Goal: Task Accomplishment & Management: Manage account settings

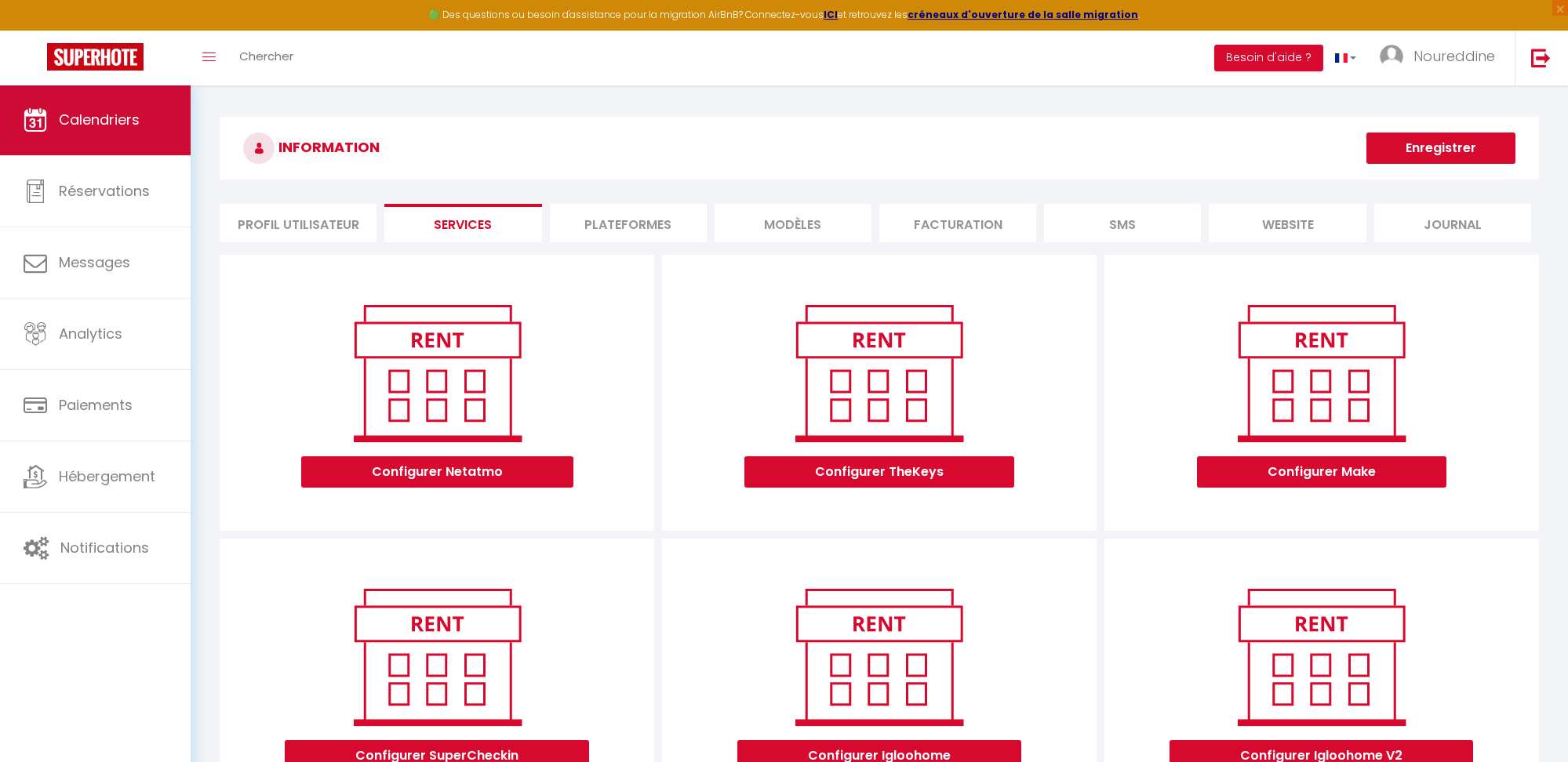
click at [130, 130] on link "Calendriers" at bounding box center [95, 119] width 190 height 70
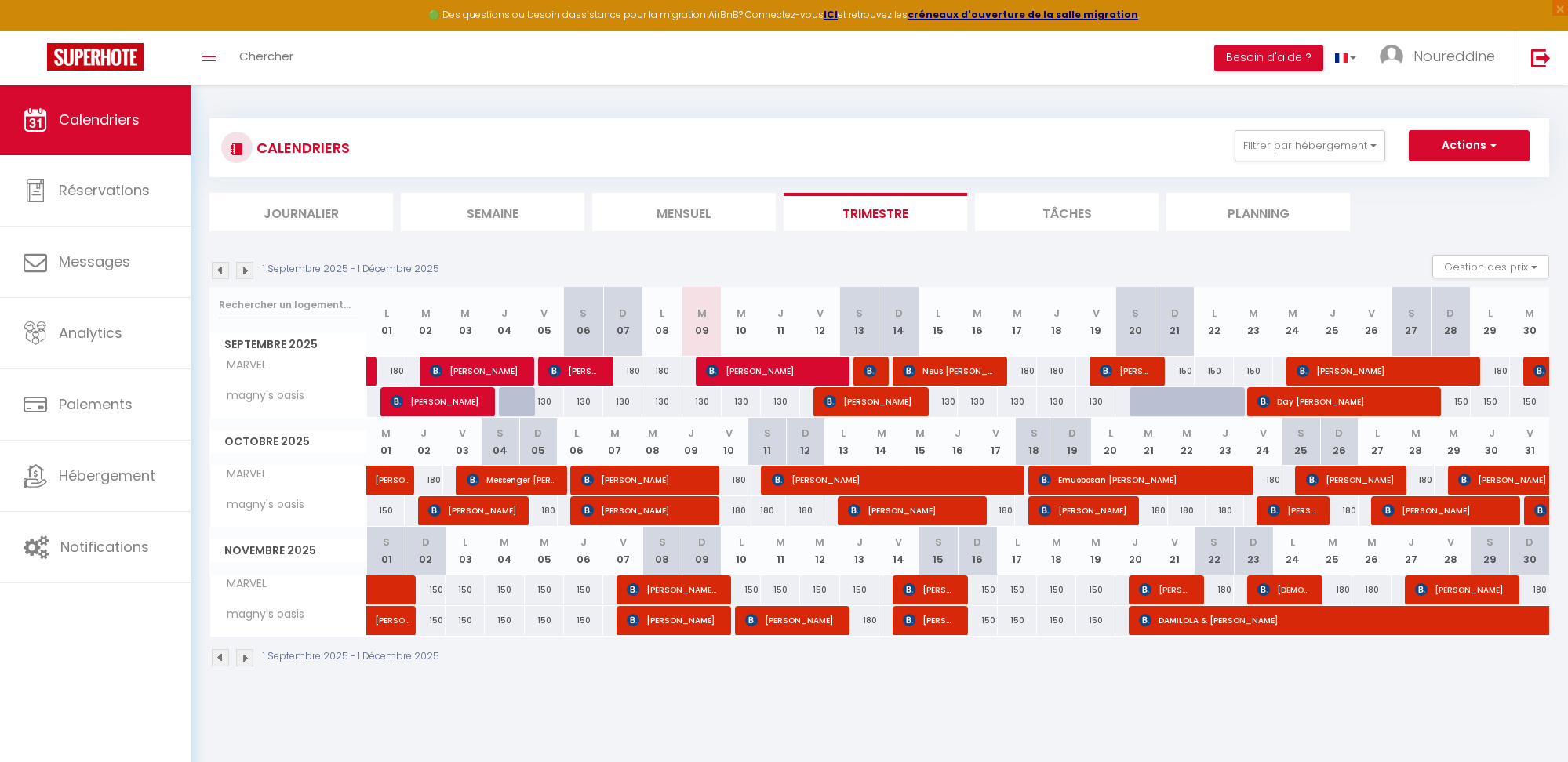
click at [1181, 365] on div "150" at bounding box center [1175, 371] width 39 height 29
type input "150"
type input "Dim 21 Septembre 2025"
type input "Lun 22 Septembre 2025"
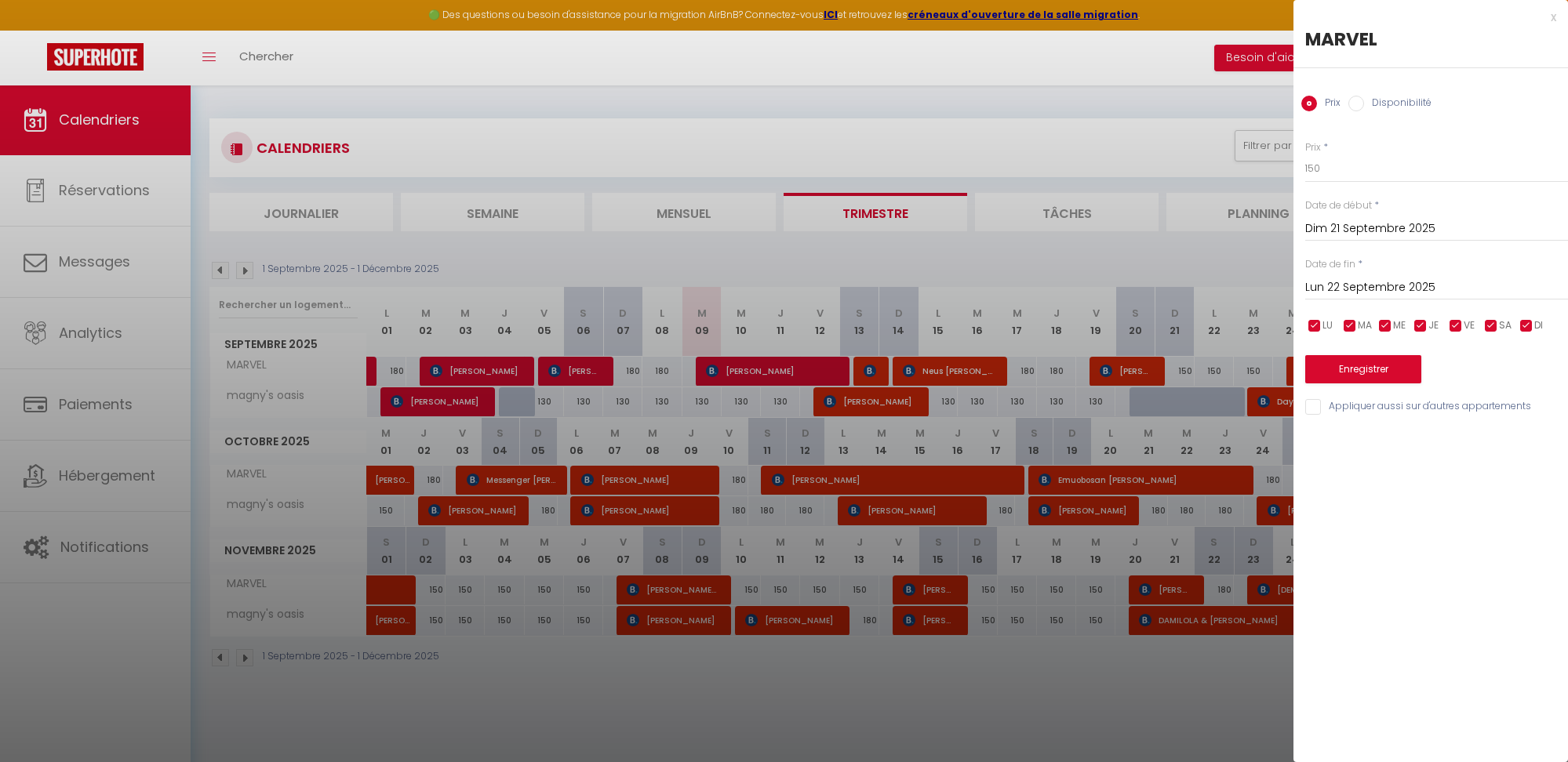
click at [1143, 267] on div at bounding box center [784, 381] width 1568 height 762
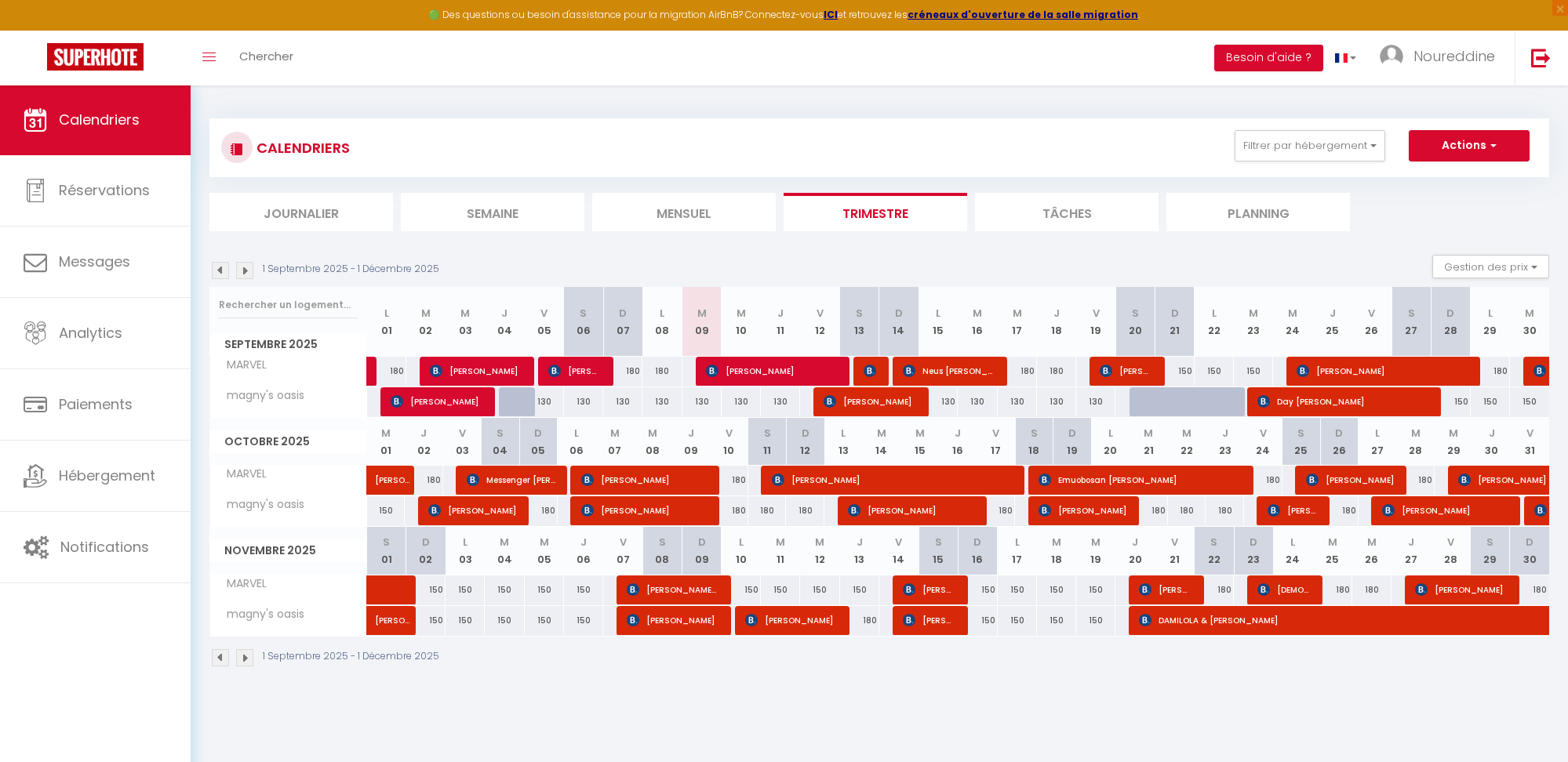
click at [1180, 367] on div "150" at bounding box center [1175, 371] width 39 height 29
type input "150"
type input "Dim 21 Septembre 2025"
type input "Lun 22 Septembre 2025"
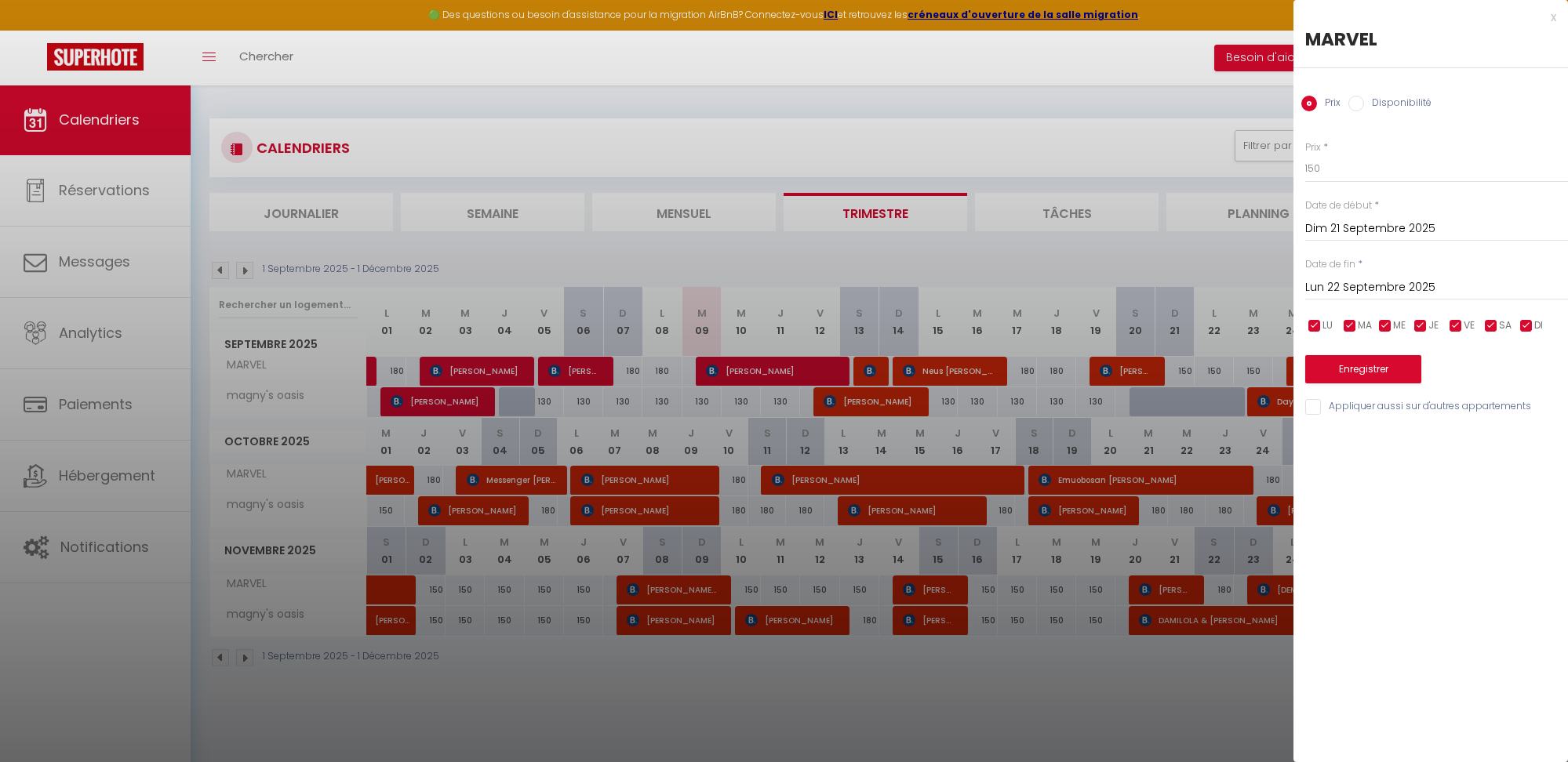
click at [1357, 103] on input "Disponibilité" at bounding box center [1356, 103] width 16 height 16
radio input "true"
radio input "false"
select select "0"
click at [1336, 284] on input "Lun 22 Septembre 2025" at bounding box center [1436, 289] width 263 height 20
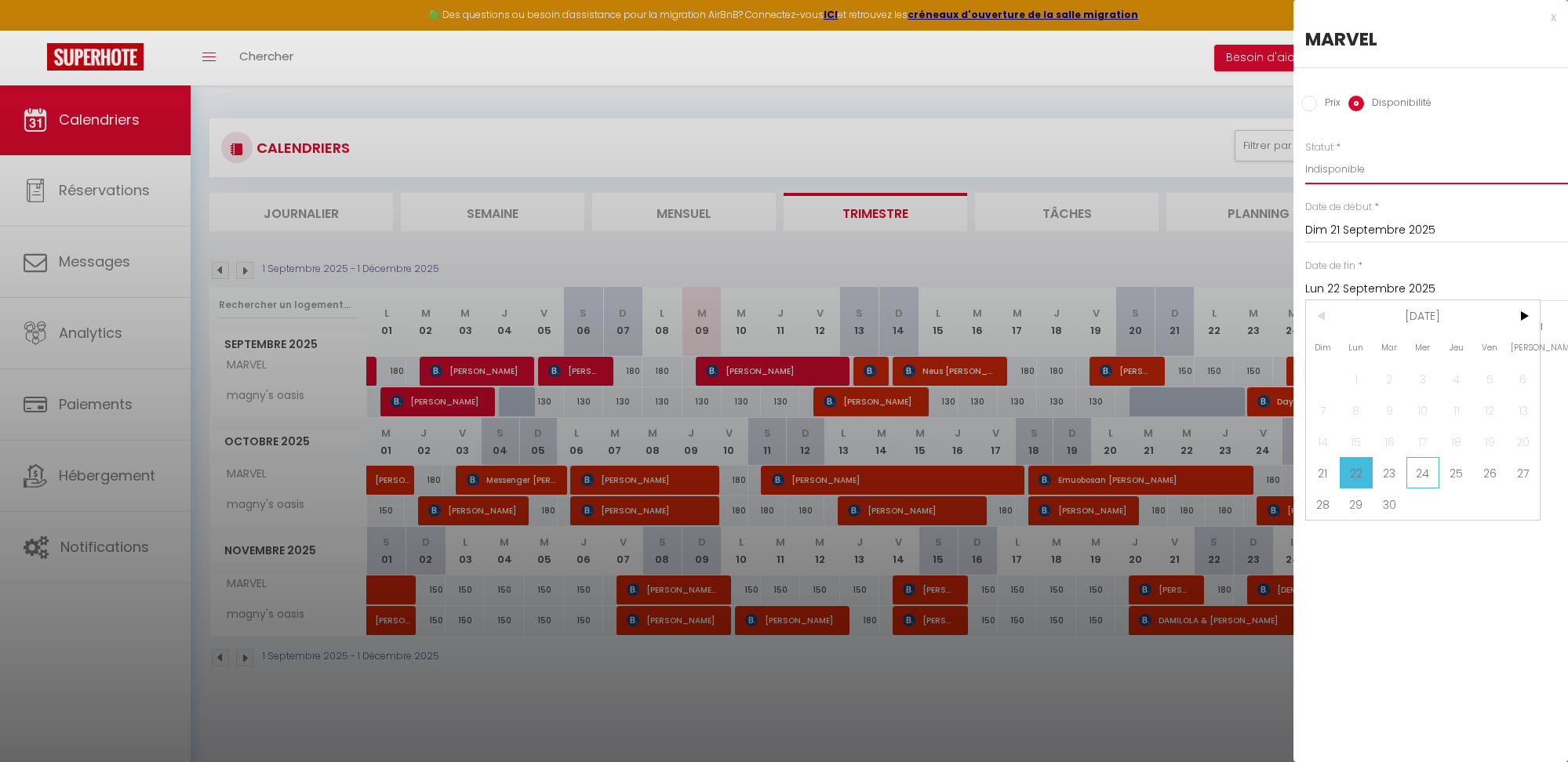
click at [1429, 473] on span "24" at bounding box center [1423, 472] width 34 height 31
type input "Mer 24 Septembre 2025"
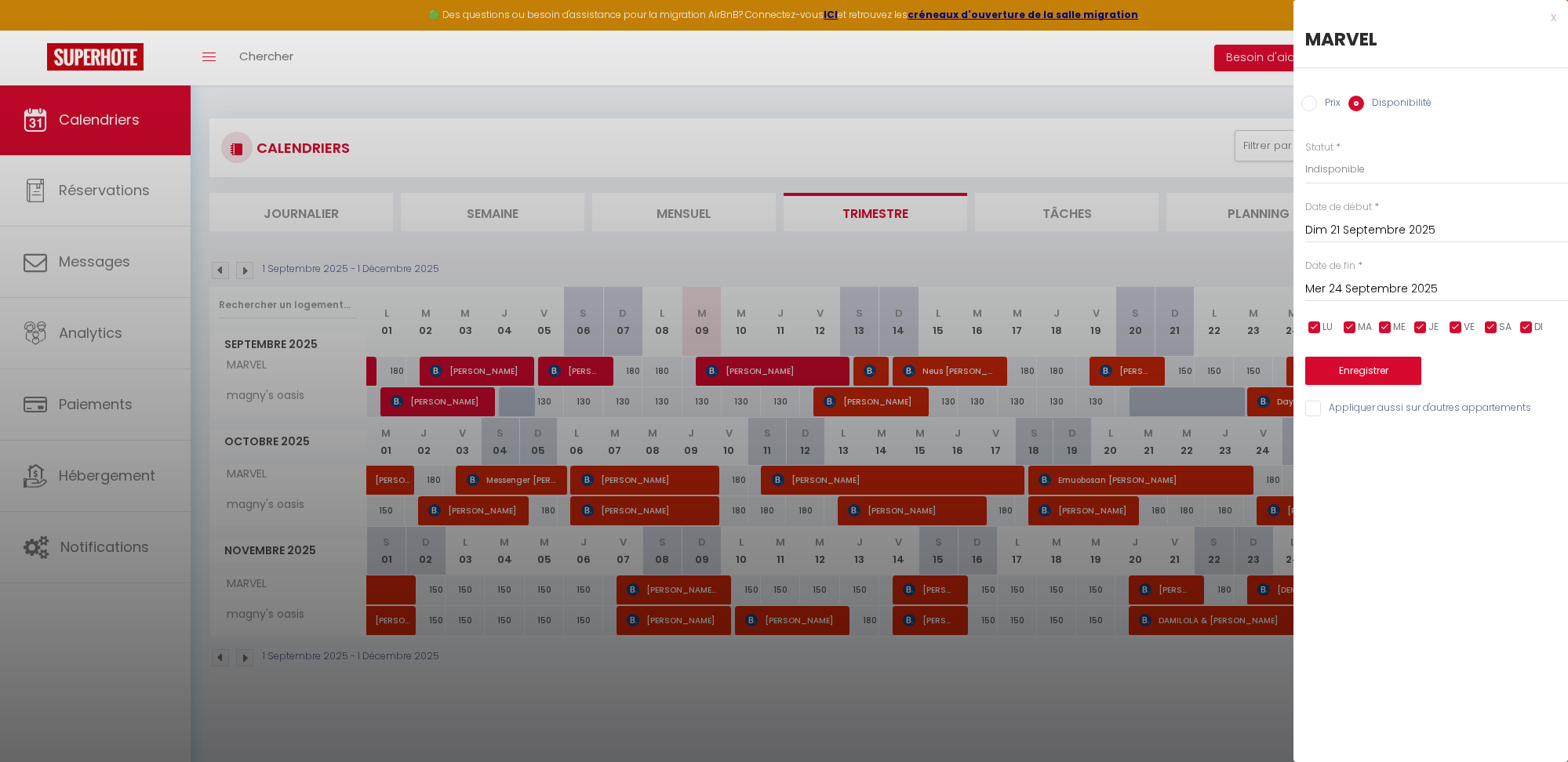
click at [1355, 369] on button "Enregistrer" at bounding box center [1362, 370] width 116 height 28
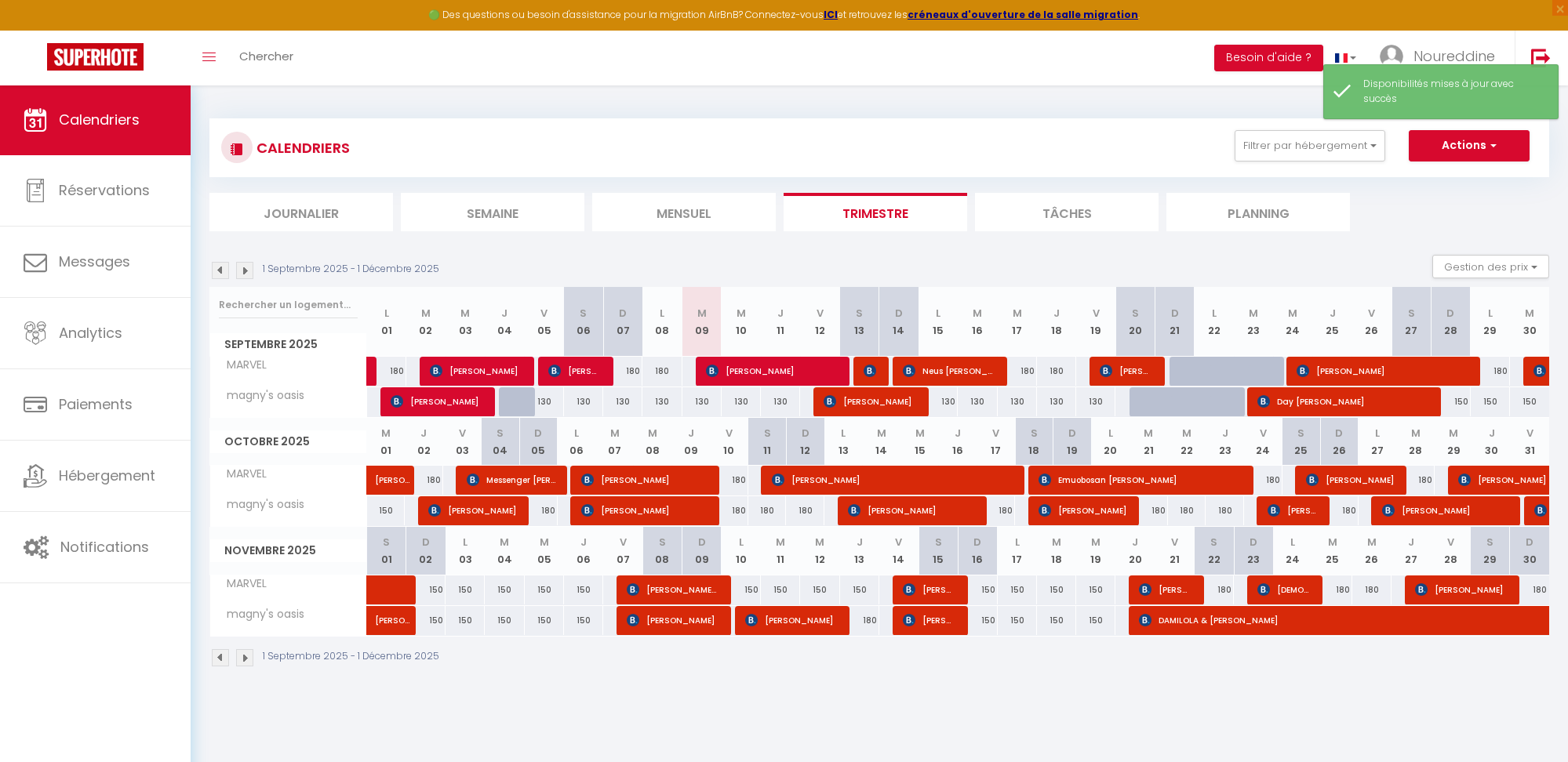
click at [1142, 404] on div at bounding box center [1149, 402] width 39 height 30
select select "1"
type input "Sam 20 Septembre 2025"
type input "Dim 21 Septembre 2025"
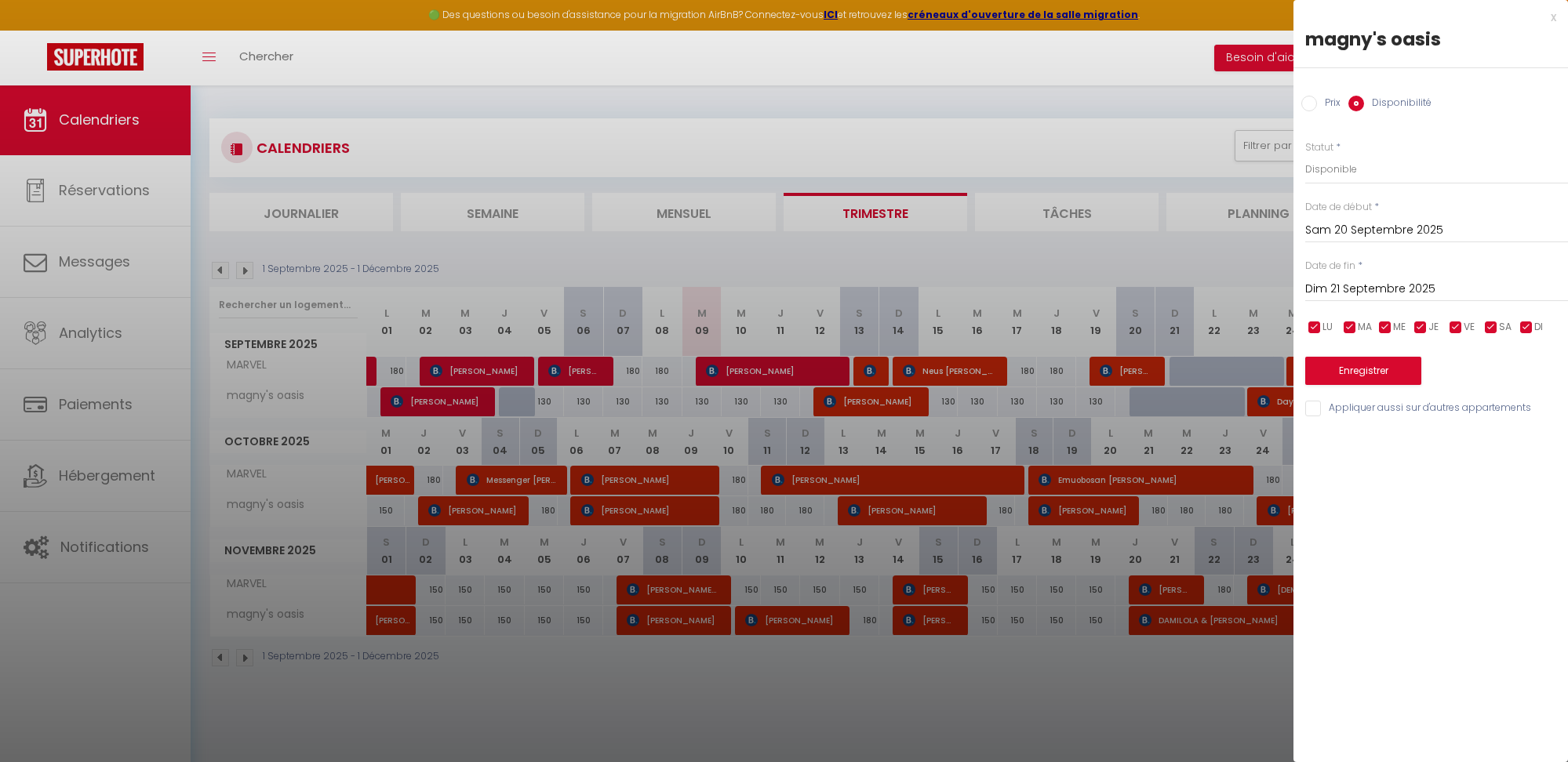
click at [900, 74] on div at bounding box center [784, 381] width 1568 height 762
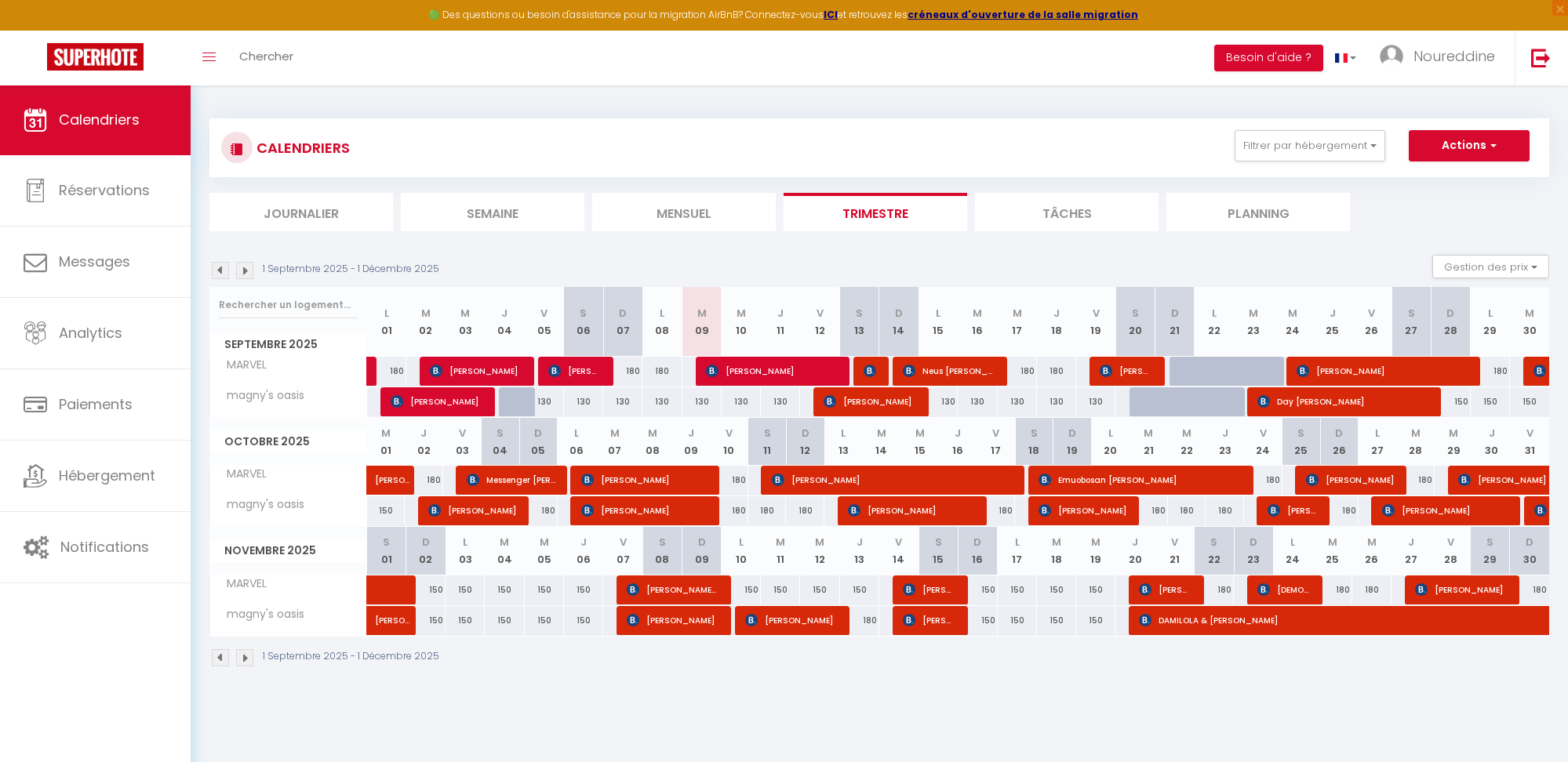
click at [1153, 406] on div at bounding box center [1149, 402] width 39 height 30
select select "1"
type input "Sam 20 Septembre 2025"
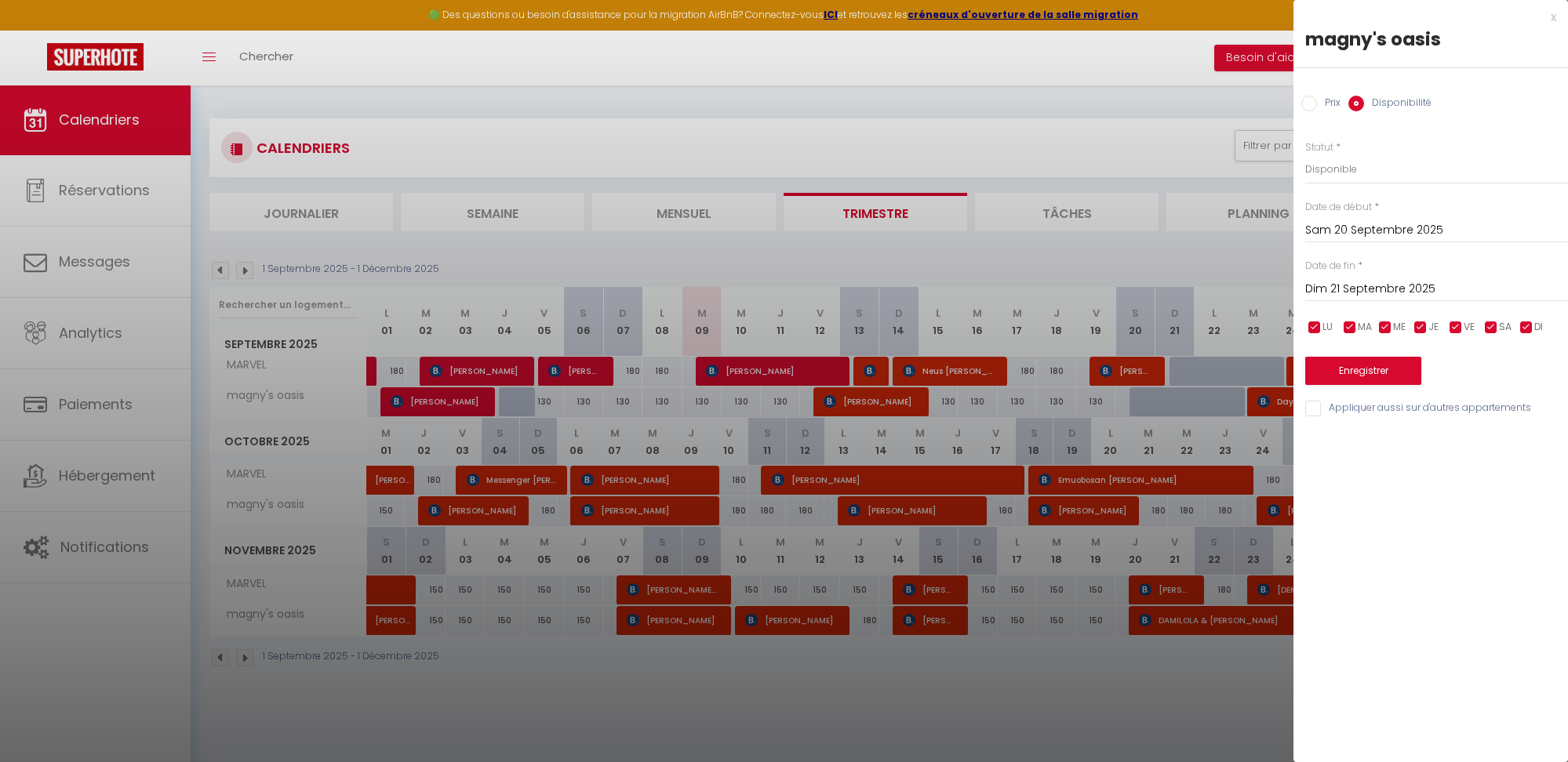
click at [1345, 284] on input "Dim 21 Septembre 2025" at bounding box center [1436, 289] width 263 height 20
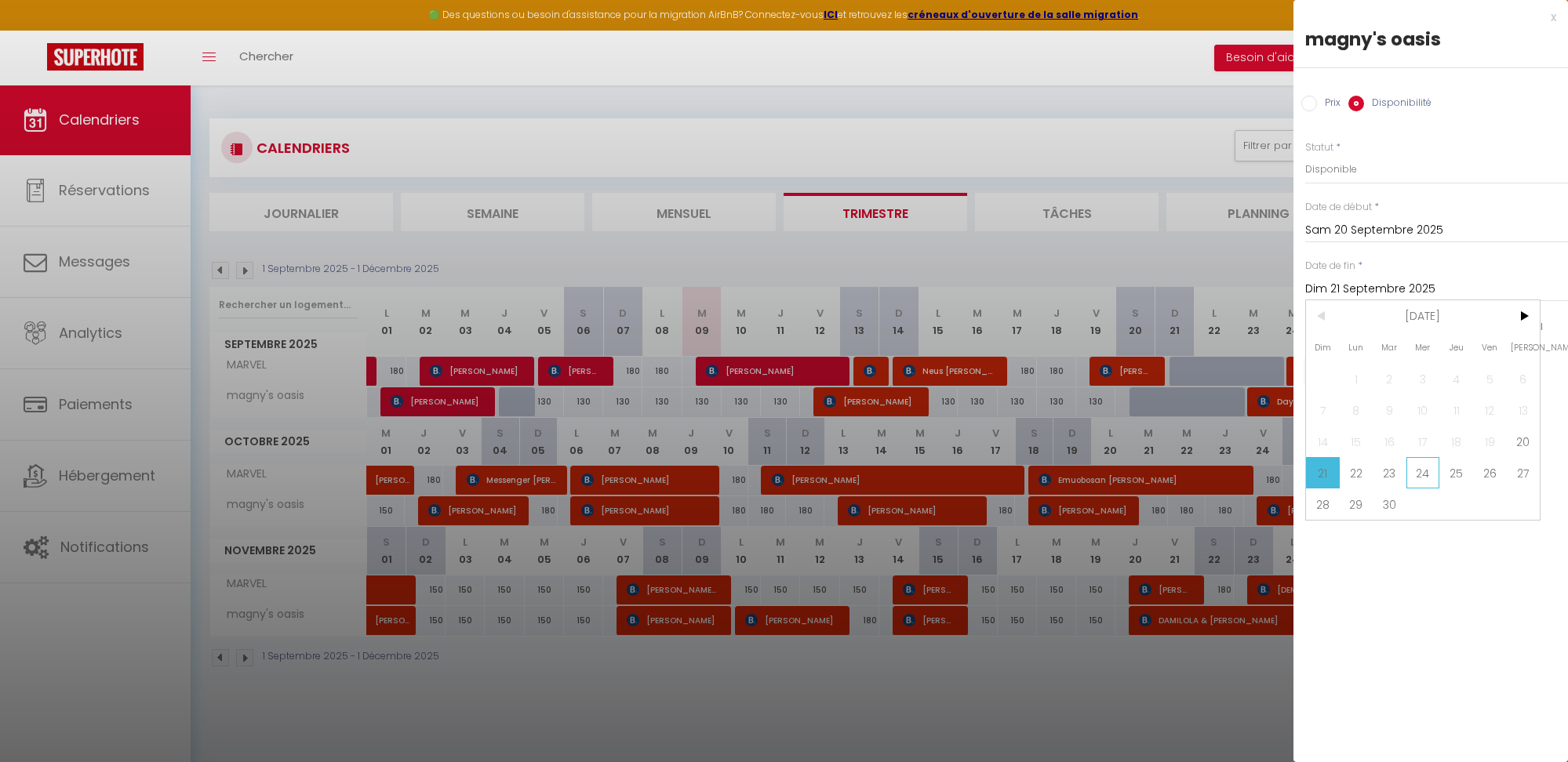
click at [1425, 475] on span "24" at bounding box center [1423, 472] width 34 height 31
type input "Mer 24 Septembre 2025"
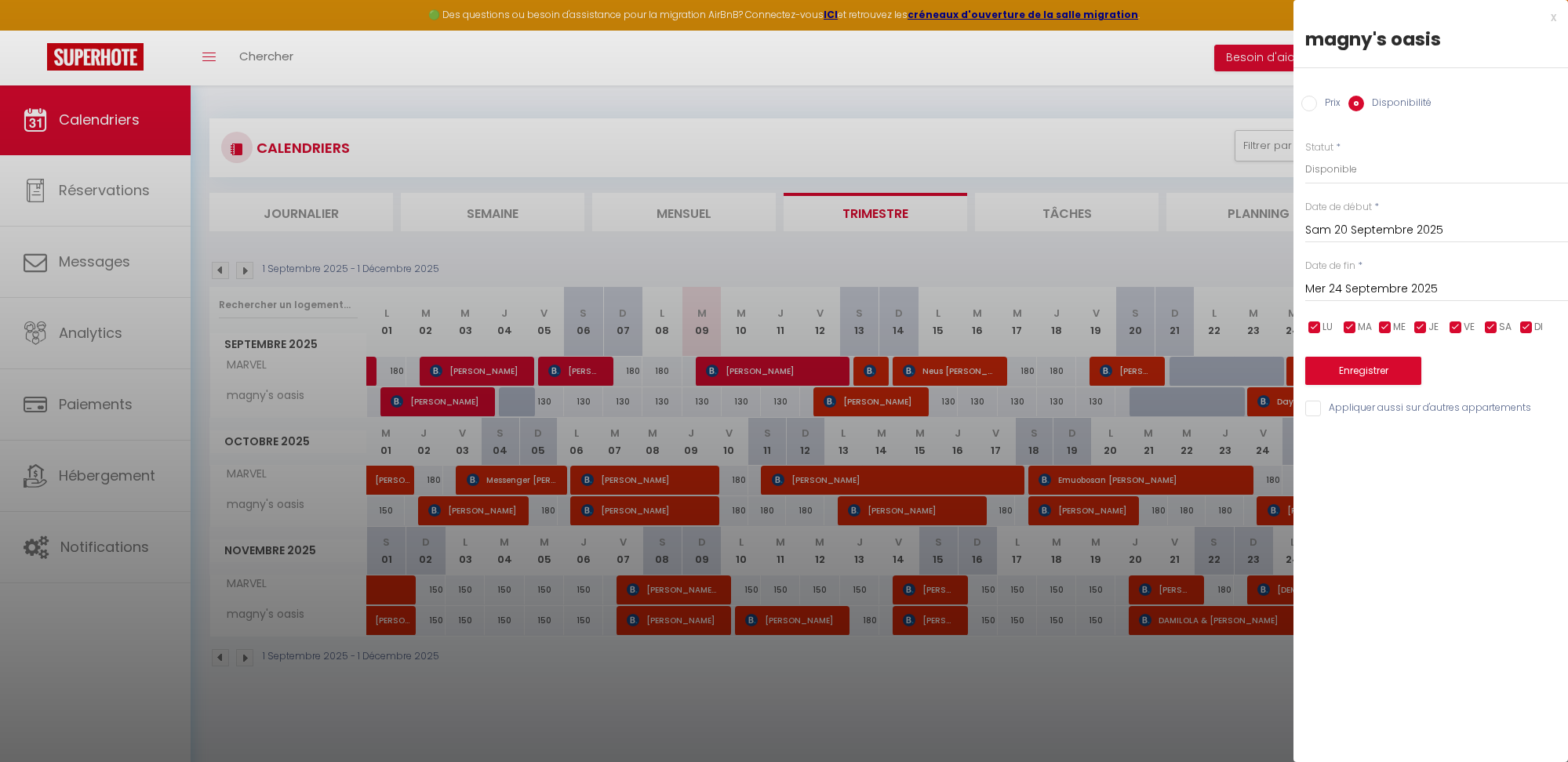
click at [1386, 96] on label "Disponibilité" at bounding box center [1398, 104] width 68 height 17
click at [1364, 96] on input "Disponibilité" at bounding box center [1356, 103] width 16 height 16
click at [1357, 101] on input "Disponibilité" at bounding box center [1356, 103] width 16 height 16
click at [1367, 368] on button "Enregistrer" at bounding box center [1362, 370] width 116 height 28
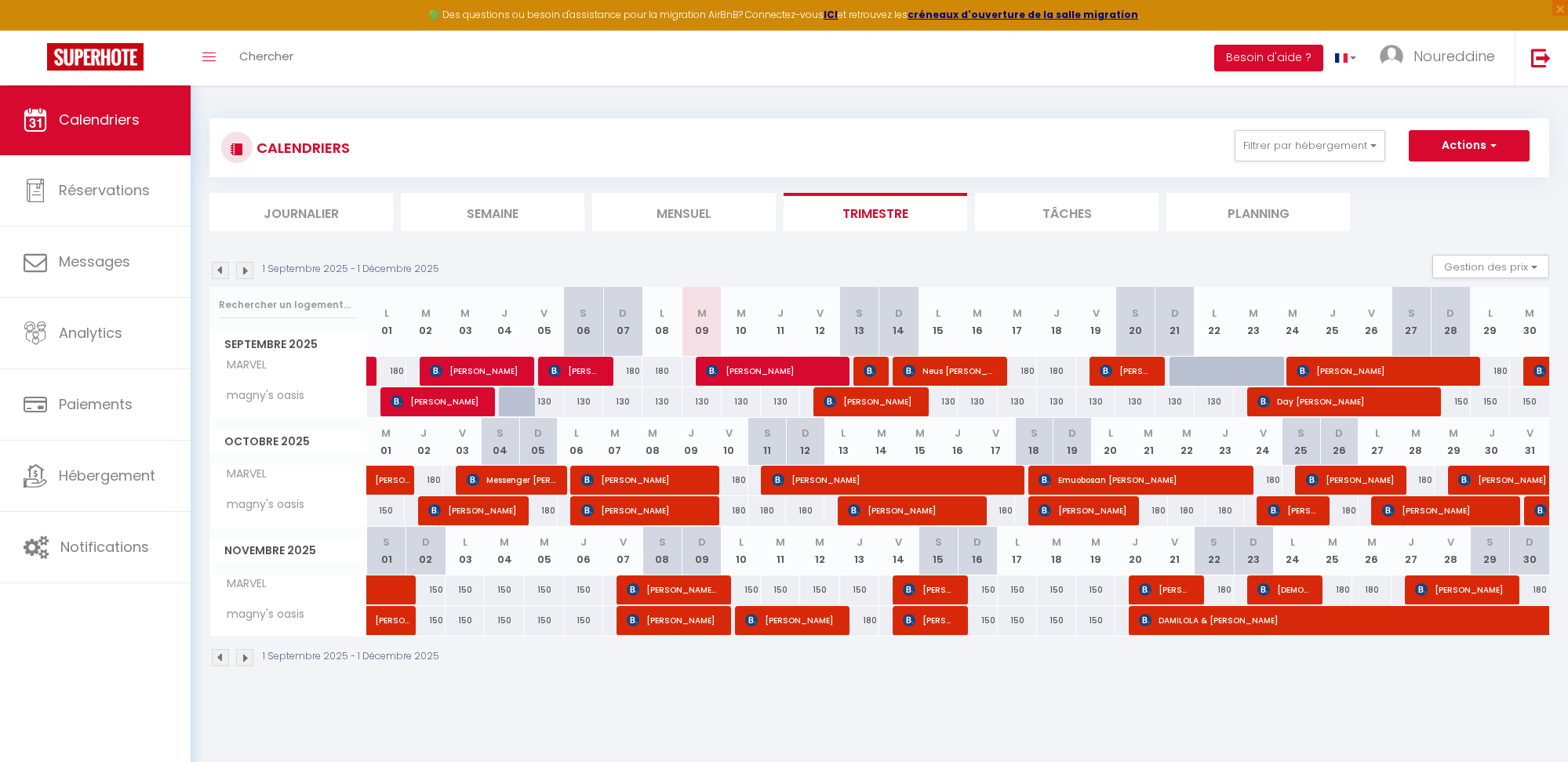
drag, startPoint x: 941, startPoint y: 397, endPoint x: 1225, endPoint y: 408, distance: 284.2
click at [1225, 408] on tr "magny's oasis 180 [PERSON_NAME] 130 130 130 130 130 130 130" at bounding box center [879, 402] width 1340 height 30
drag, startPoint x: 943, startPoint y: 398, endPoint x: 1218, endPoint y: 397, distance: 275.0
click at [1230, 397] on tr "magny's oasis 180 [PERSON_NAME] 130 130 130 130 130 130 130" at bounding box center [879, 402] width 1340 height 30
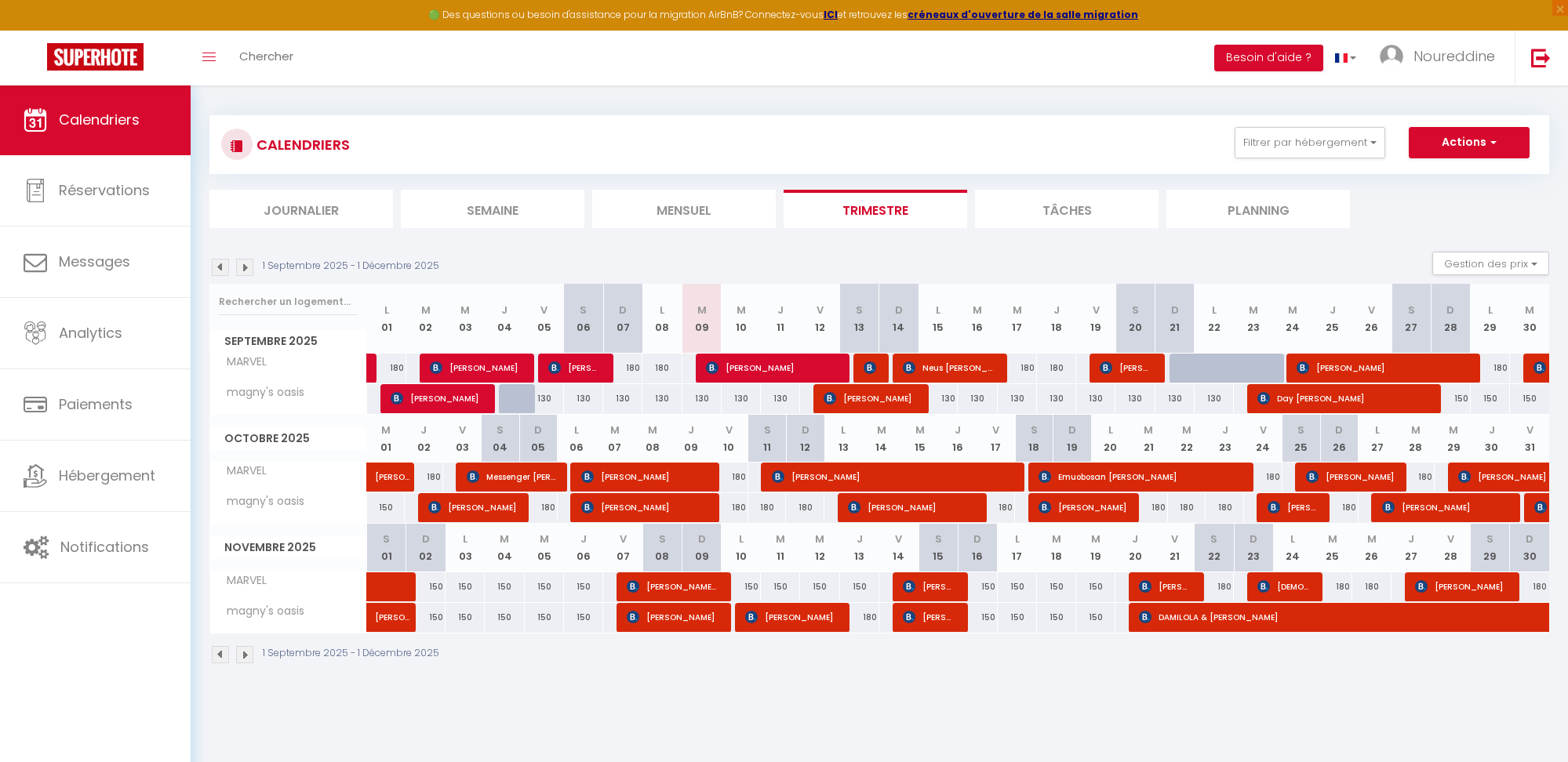
drag, startPoint x: 949, startPoint y: 397, endPoint x: 1202, endPoint y: 386, distance: 253.2
click at [1173, 386] on tr "magny's oasis 180 [PERSON_NAME] 130 130 130 130 130 130 130" at bounding box center [879, 398] width 1340 height 30
drag, startPoint x: 1222, startPoint y: 399, endPoint x: 1061, endPoint y: 396, distance: 161.0
click at [1073, 396] on tr "magny's oasis 180 [PERSON_NAME] 130 130 130 130 130 130 130" at bounding box center [879, 398] width 1340 height 30
drag, startPoint x: 944, startPoint y: 394, endPoint x: 1010, endPoint y: 392, distance: 66.0
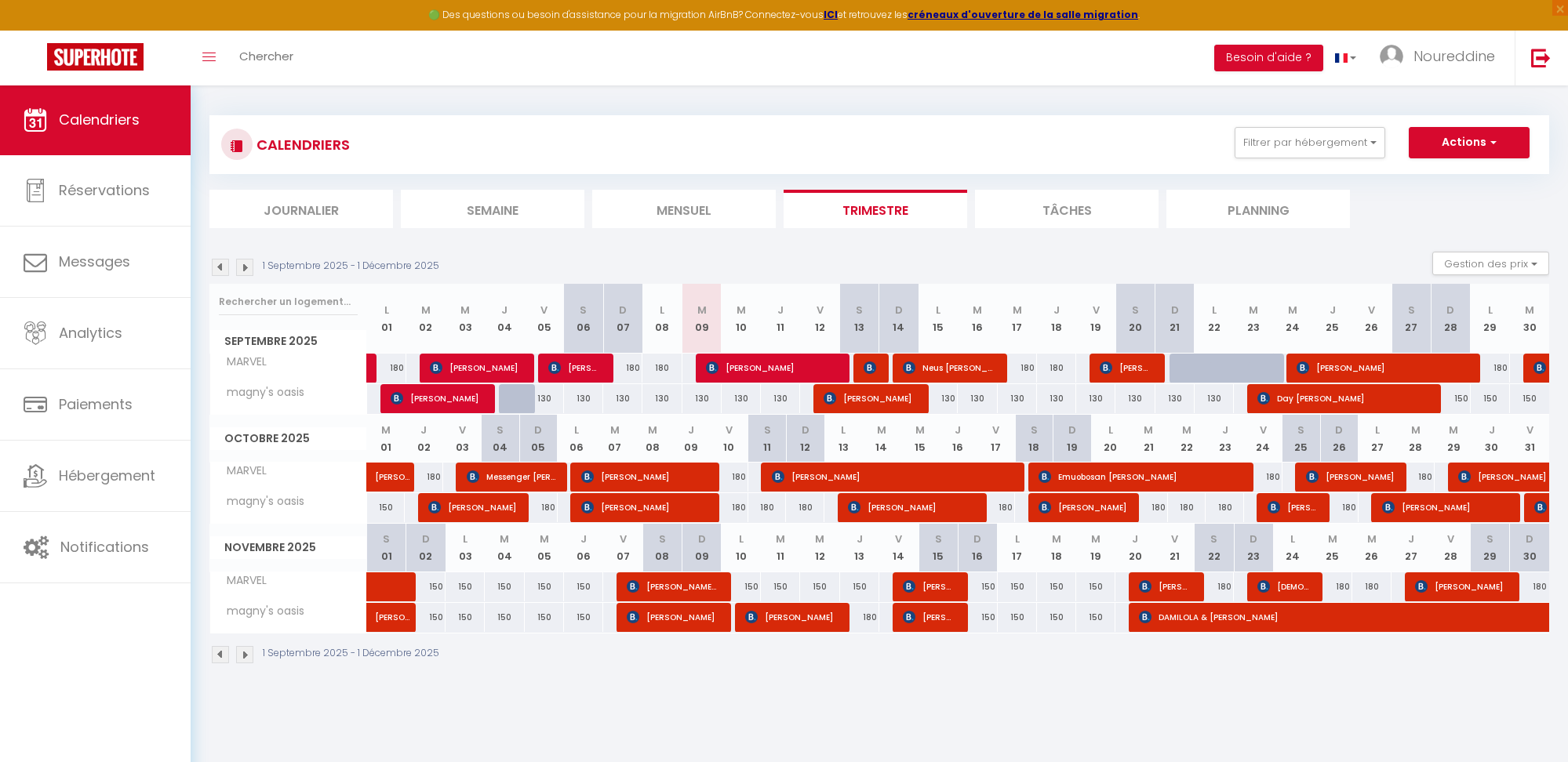
click at [1010, 392] on tr "magny's oasis 180 [PERSON_NAME] 130 130 130 130 130 130 130" at bounding box center [879, 398] width 1340 height 30
click at [952, 392] on div "130" at bounding box center [938, 398] width 39 height 29
select select "1"
type input "Lun 15 Septembre 2025"
type input "[DATE]"
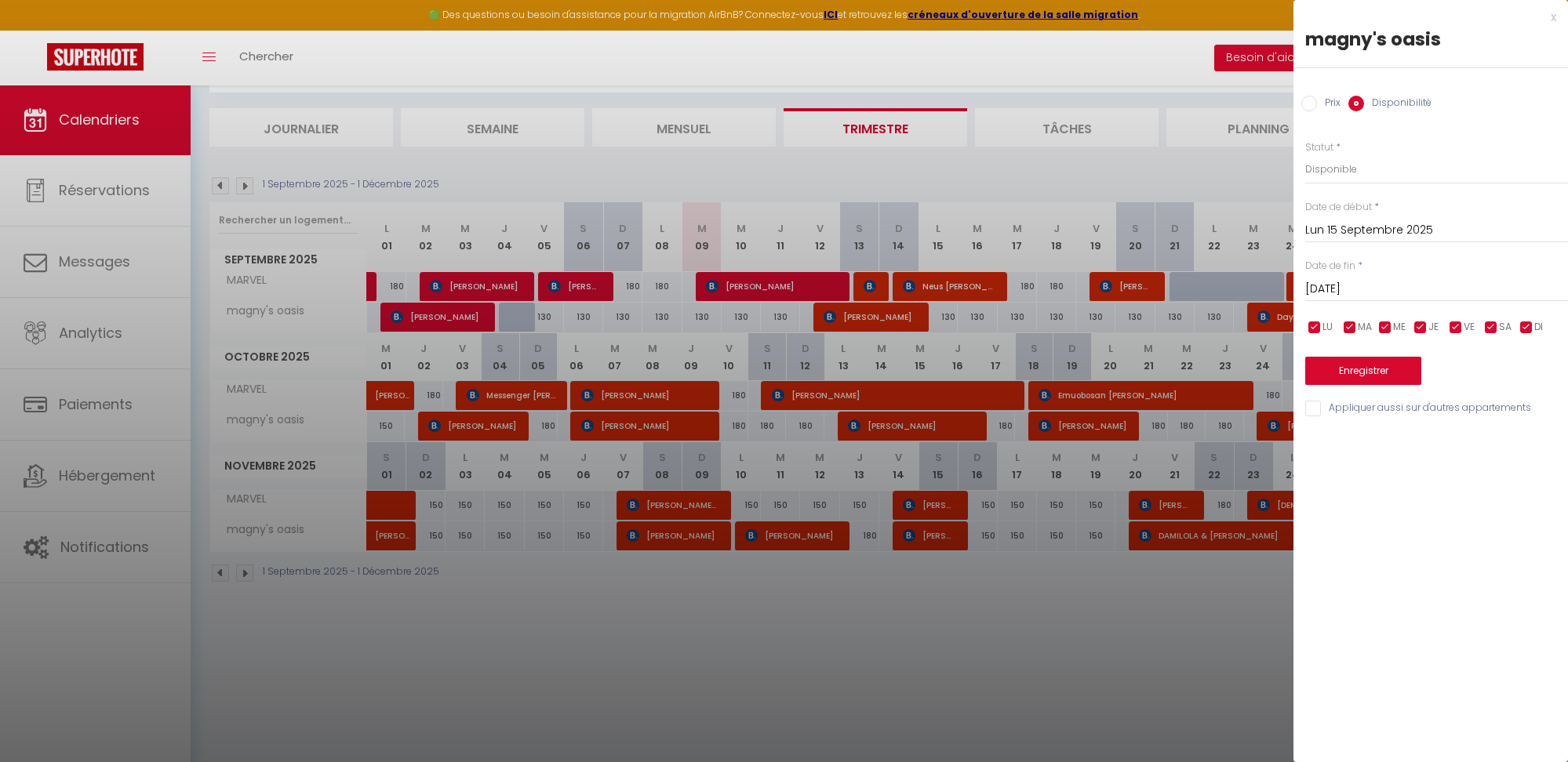
scroll to position [0, 0]
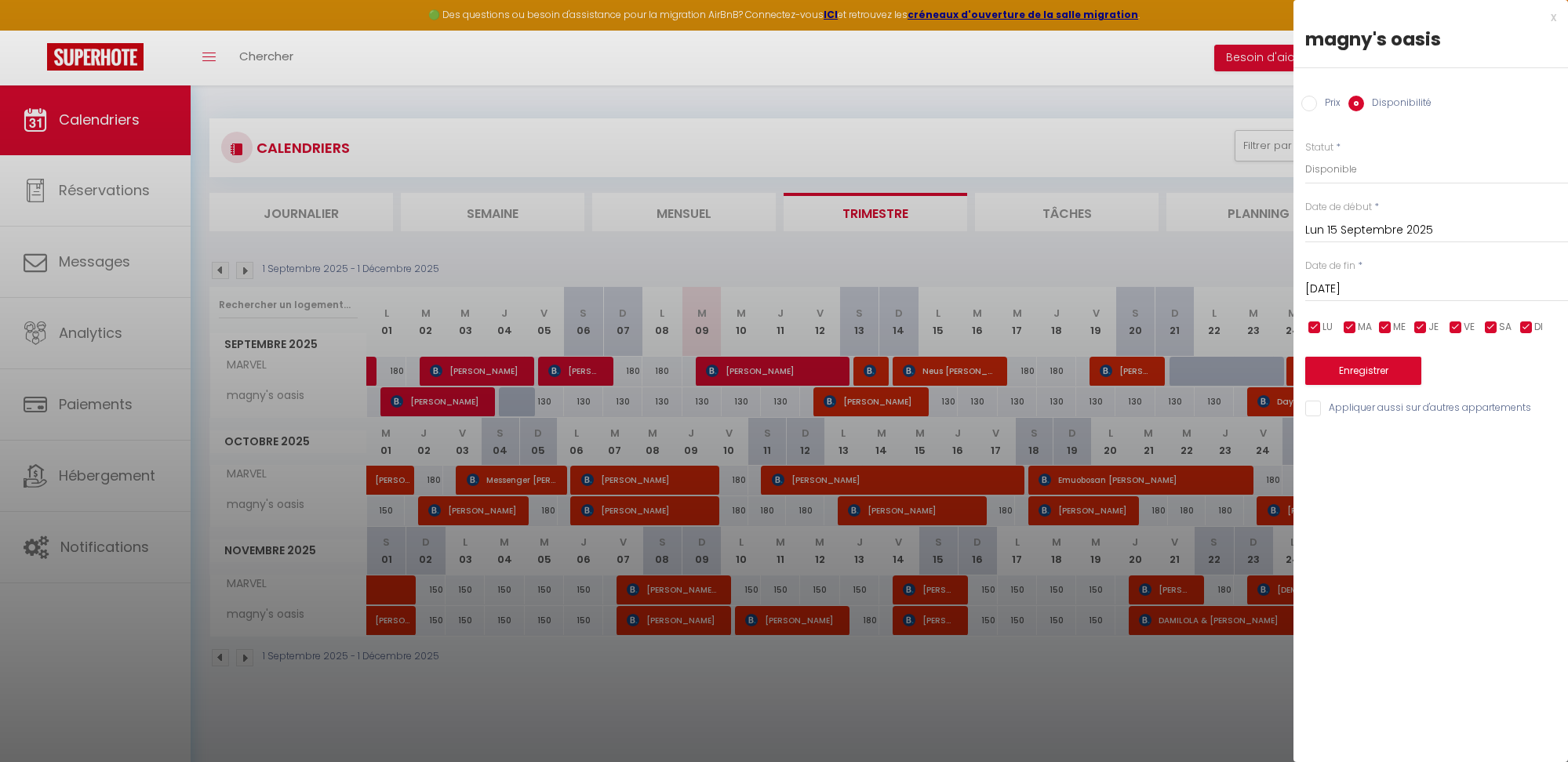
click at [1058, 55] on div at bounding box center [784, 381] width 1568 height 762
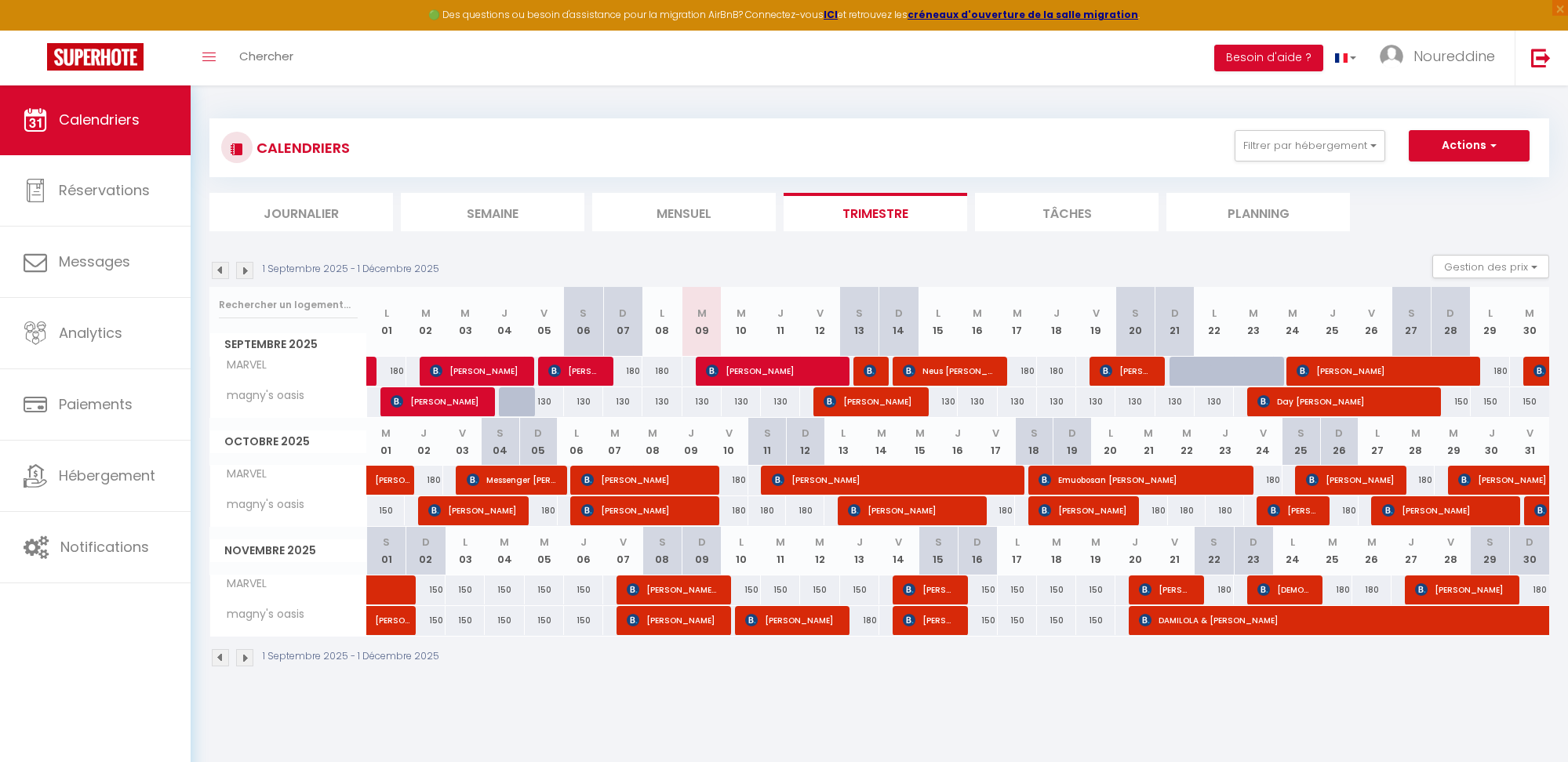
drag, startPoint x: 942, startPoint y: 398, endPoint x: 976, endPoint y: 403, distance: 34.4
click at [976, 403] on tr "magny's oasis 180 [PERSON_NAME] 130 130 130 130 130 130 130" at bounding box center [879, 402] width 1340 height 30
click at [944, 402] on div "130" at bounding box center [938, 402] width 39 height 29
type input "130"
select select "1"
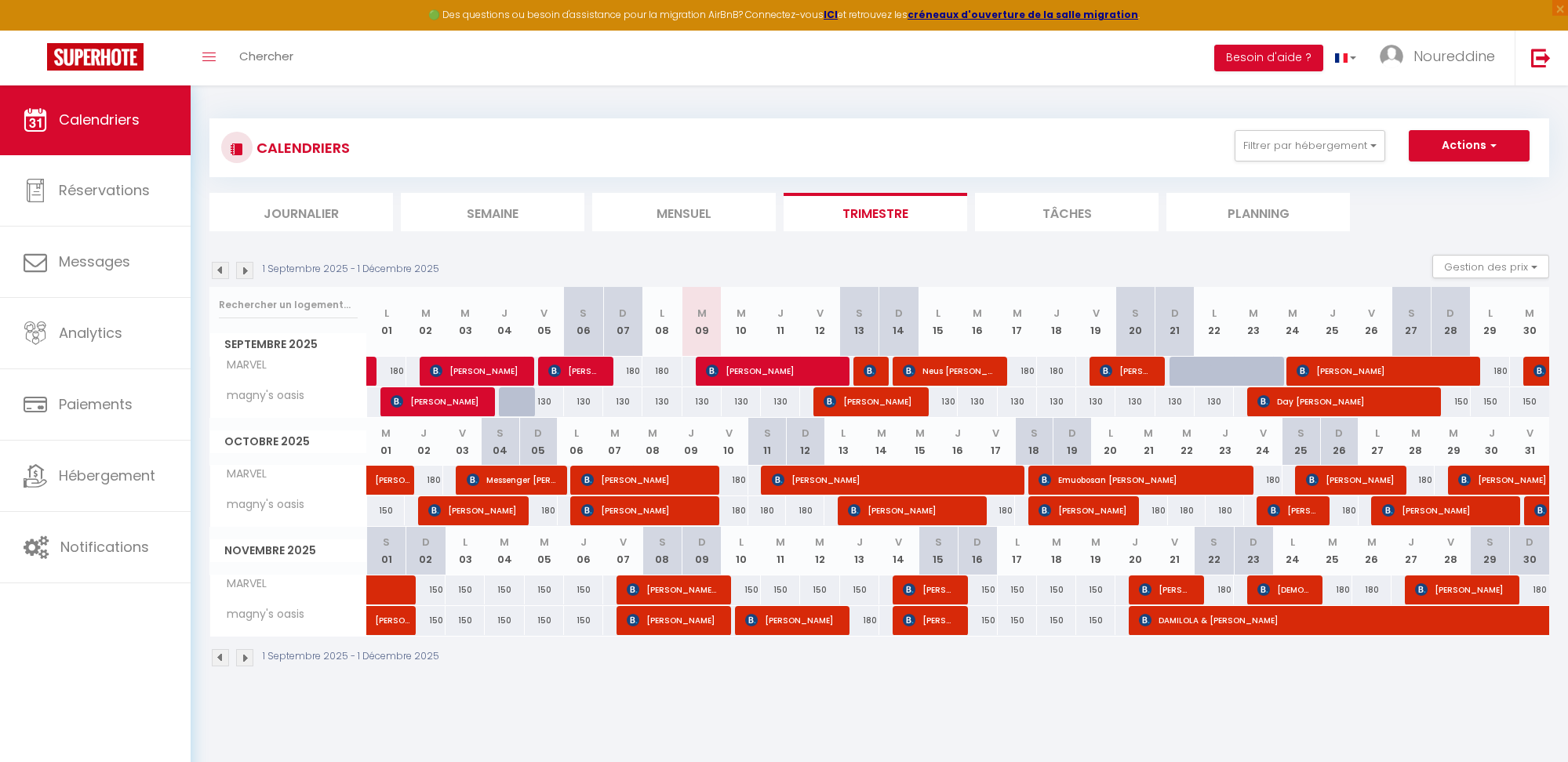
type input "Lun 15 Septembre 2025"
type input "[DATE]"
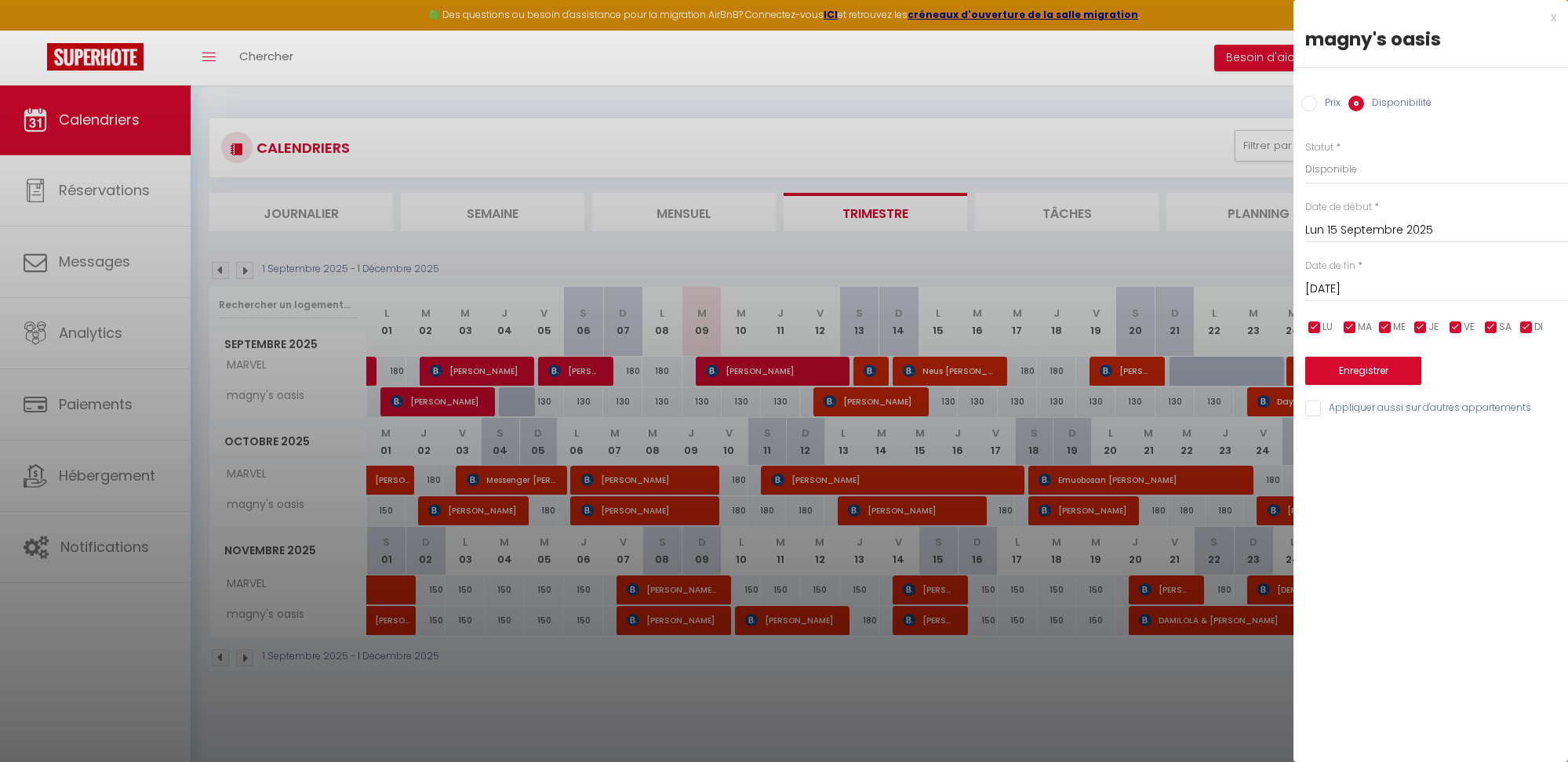
click at [1308, 101] on input "Prix" at bounding box center [1309, 103] width 16 height 16
radio input "true"
radio input "false"
click at [1314, 164] on input "130" at bounding box center [1436, 168] width 263 height 28
type input "110"
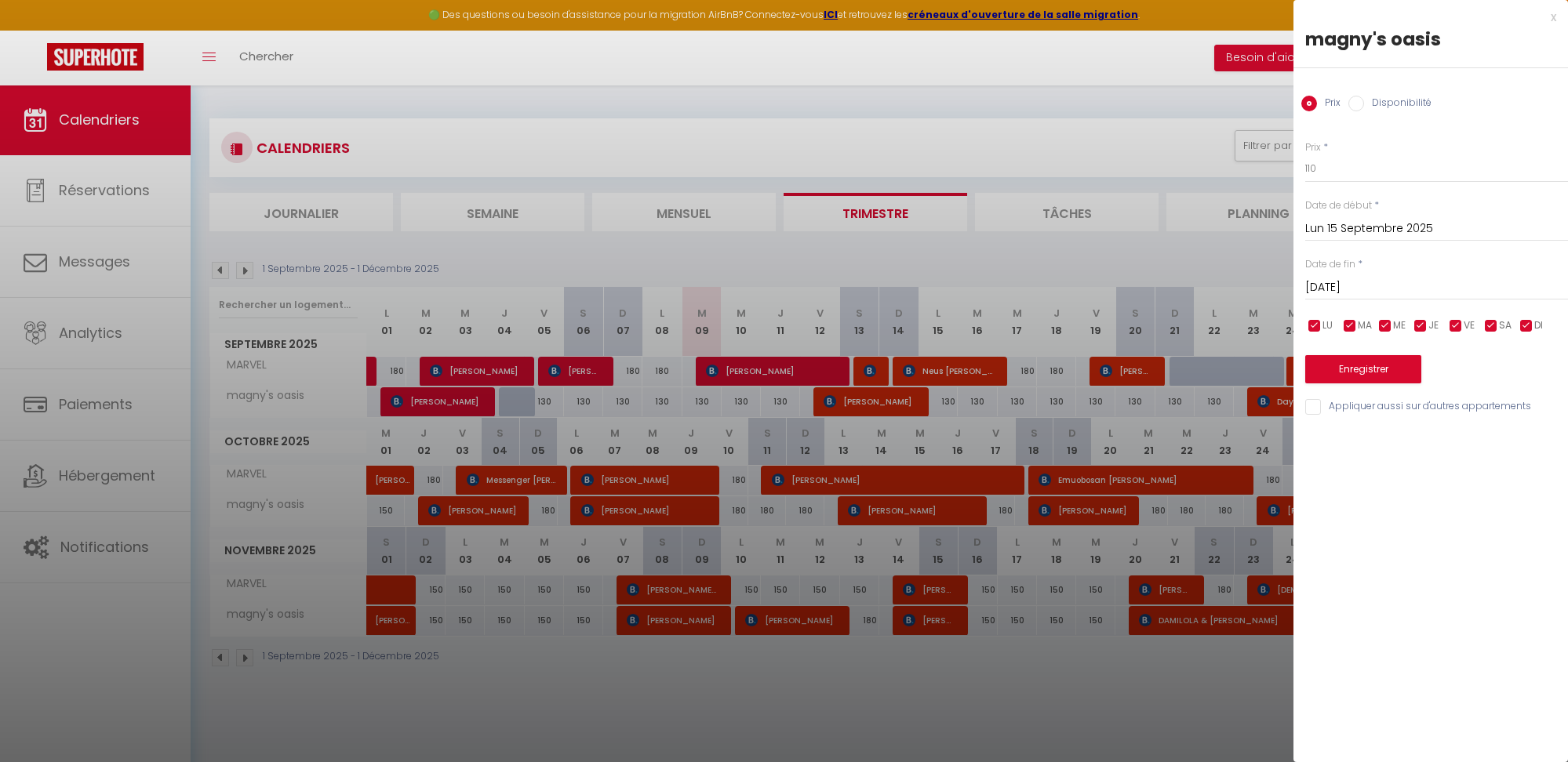
click at [1336, 287] on input "[DATE]" at bounding box center [1436, 288] width 263 height 20
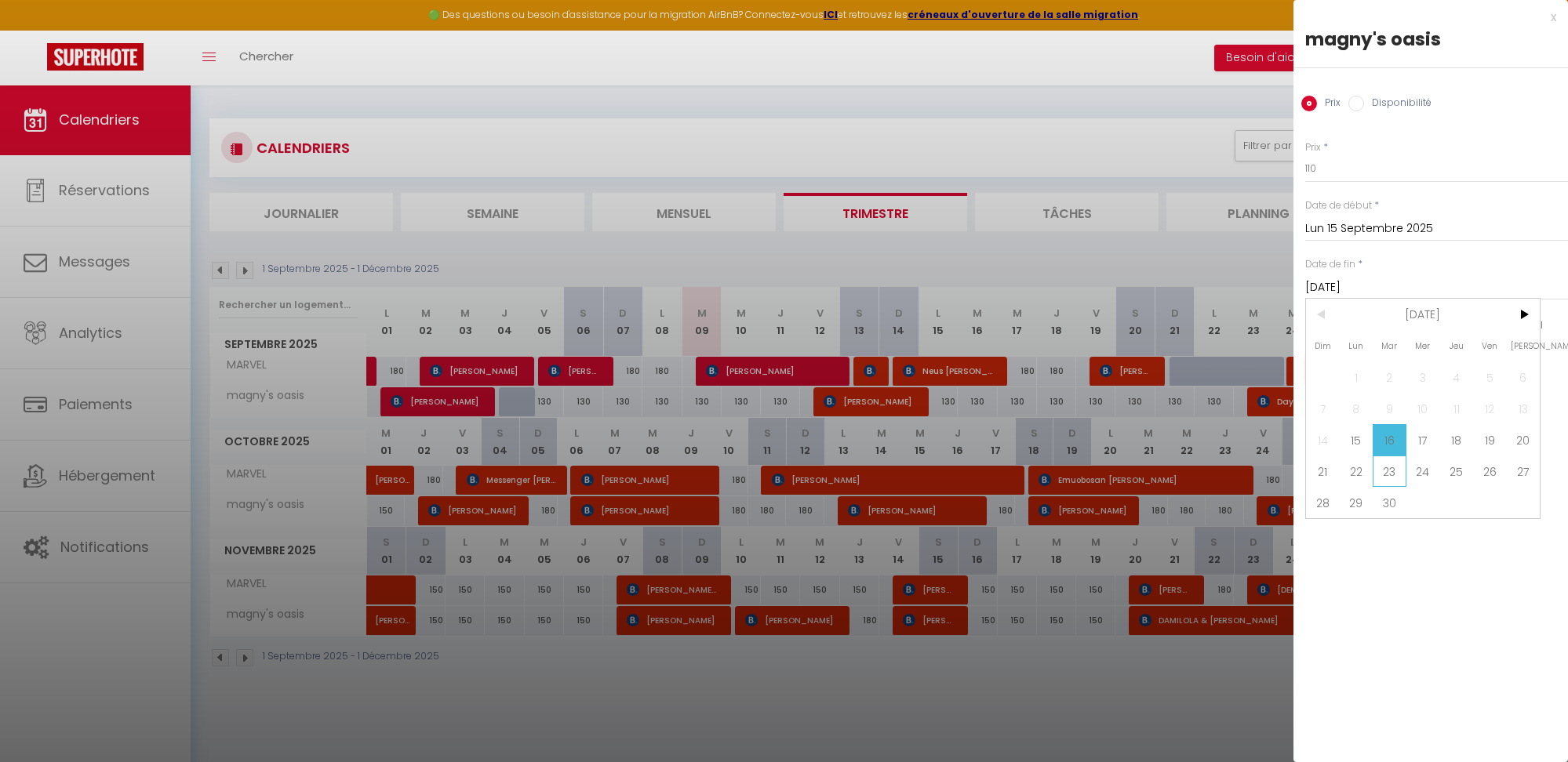
click at [1379, 468] on span "23" at bounding box center [1389, 471] width 34 height 31
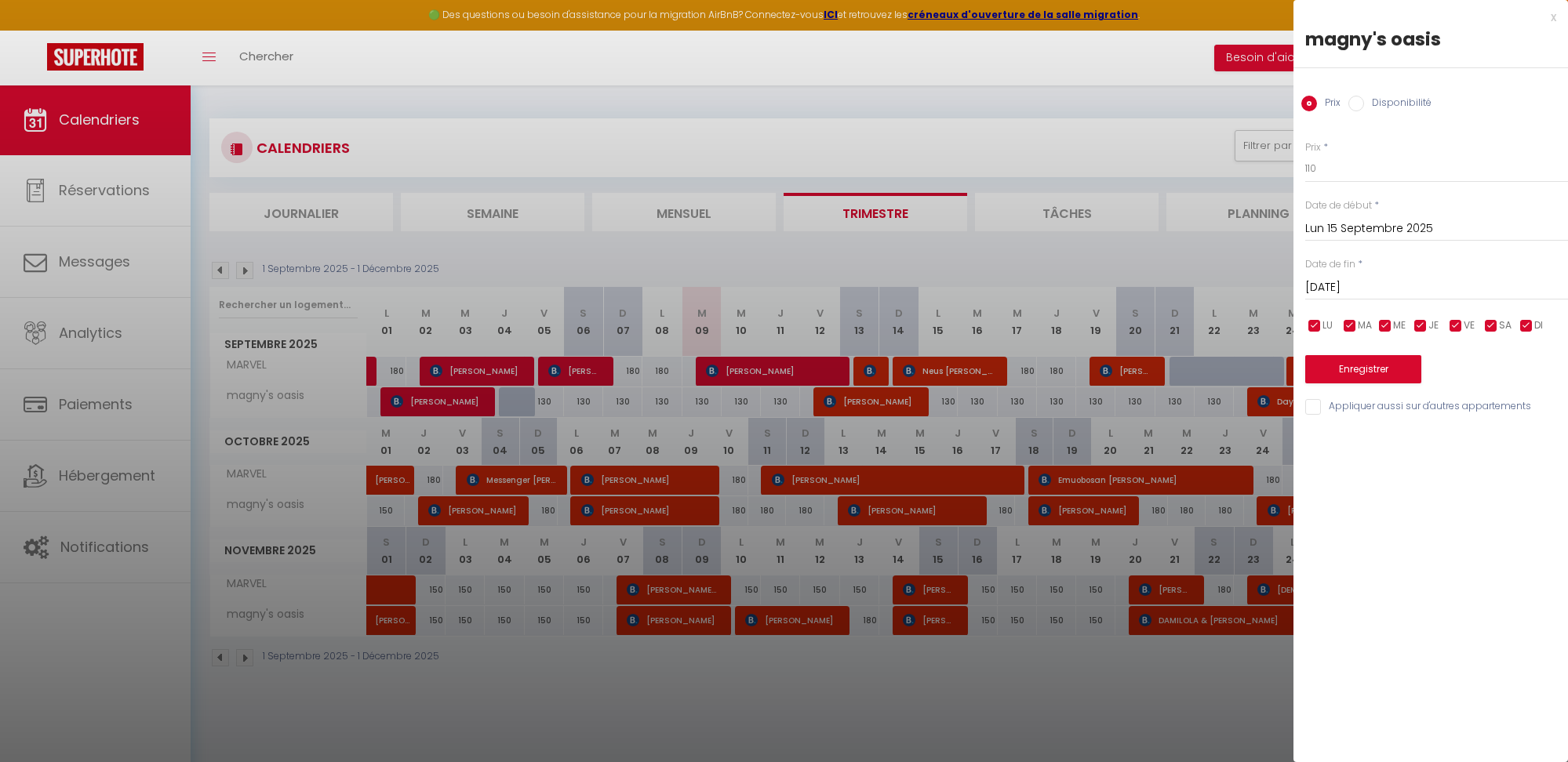
type input "[DATE]"
click at [1346, 366] on button "Enregistrer" at bounding box center [1362, 369] width 116 height 28
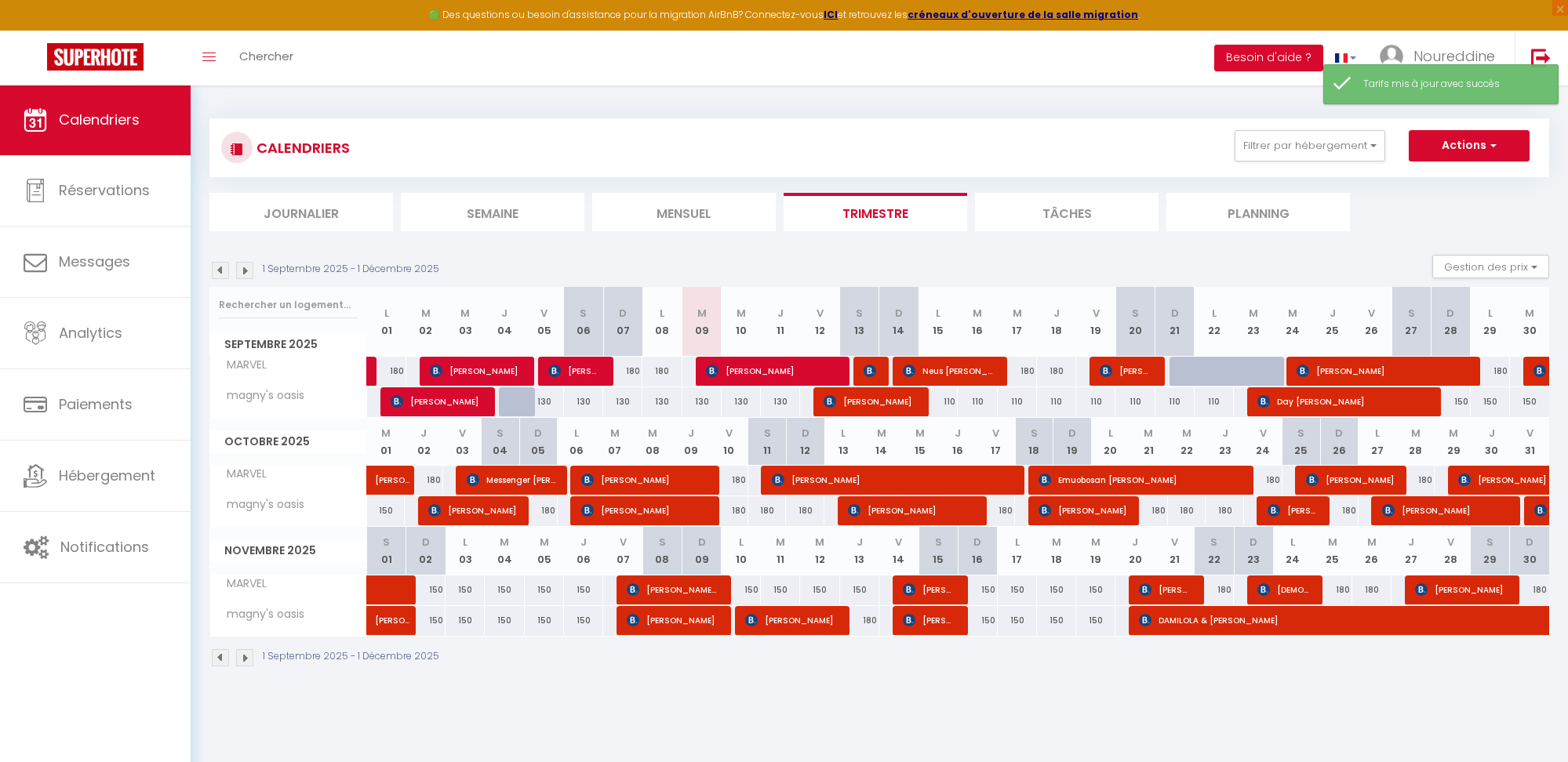
click at [814, 149] on div "CALENDRIERS Filtrer par hébergement magny MARVEL magny's oasis Effacer Sauvegar…" at bounding box center [878, 148] width 1316 height 36
